Goal: Task Accomplishment & Management: Complete application form

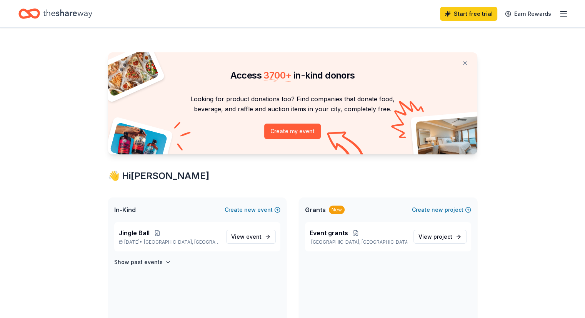
click at [559, 14] on icon "button" at bounding box center [563, 13] width 9 height 9
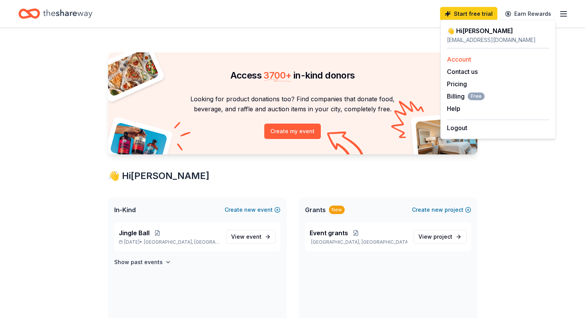
click at [460, 55] on div "Account" at bounding box center [498, 59] width 102 height 9
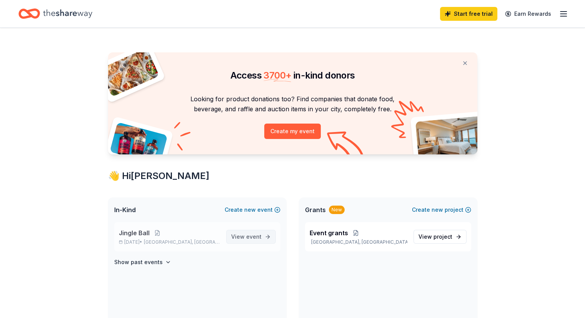
click at [249, 236] on span "event" at bounding box center [253, 236] width 15 height 7
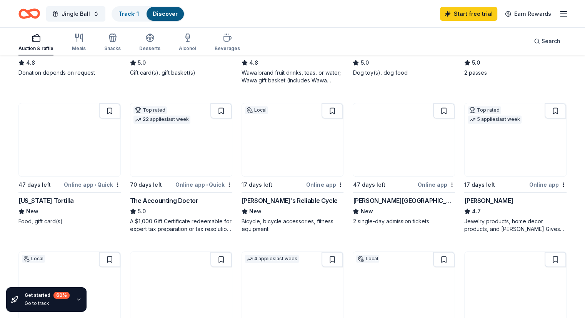
scroll to position [338, 0]
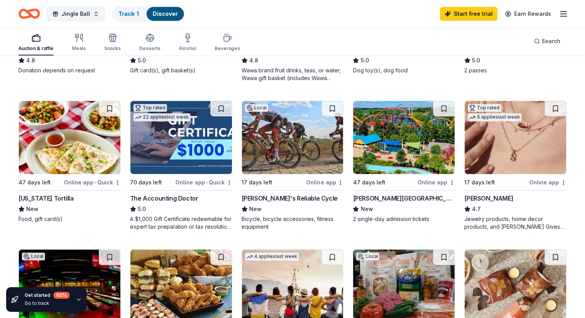
click at [397, 166] on img at bounding box center [404, 137] width 102 height 73
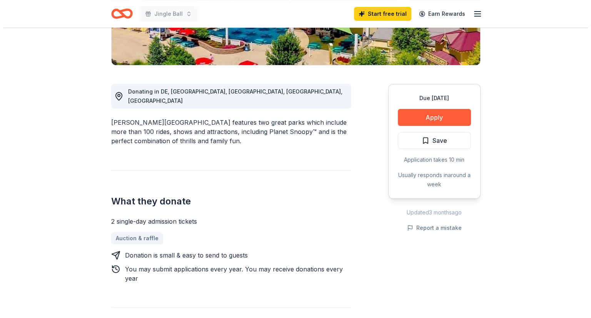
scroll to position [170, 0]
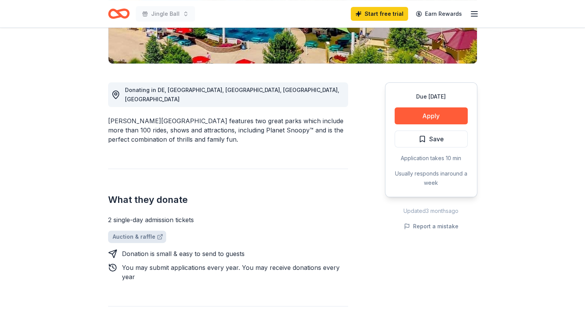
click at [136, 231] on link "Auction & raffle" at bounding box center [137, 237] width 58 height 12
click at [416, 112] on button "Apply" at bounding box center [431, 115] width 73 height 17
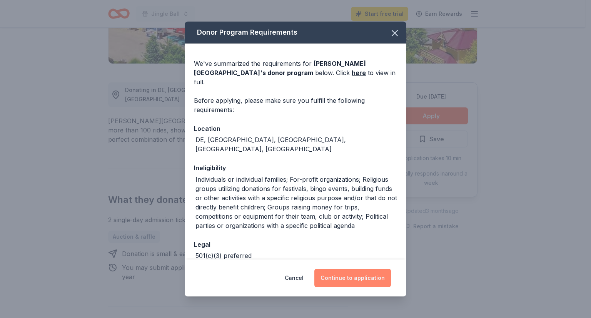
click at [344, 276] on button "Continue to application" at bounding box center [352, 278] width 77 height 18
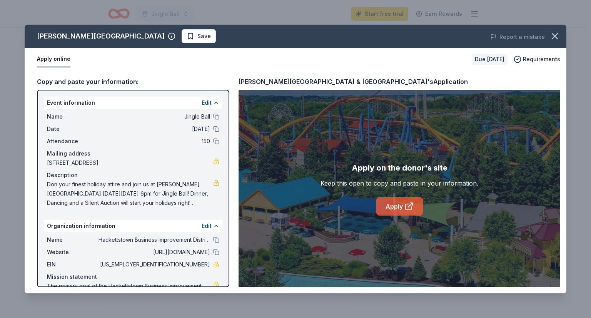
click at [384, 205] on link "Apply" at bounding box center [399, 206] width 47 height 18
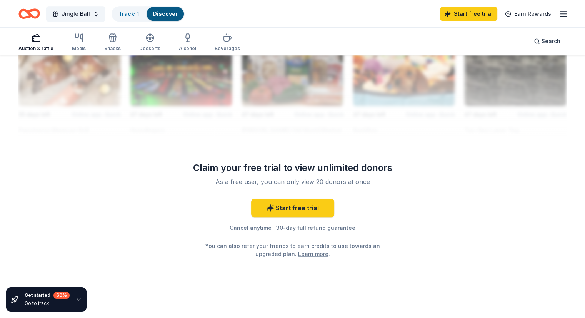
scroll to position [726, 0]
